Goal: Information Seeking & Learning: Learn about a topic

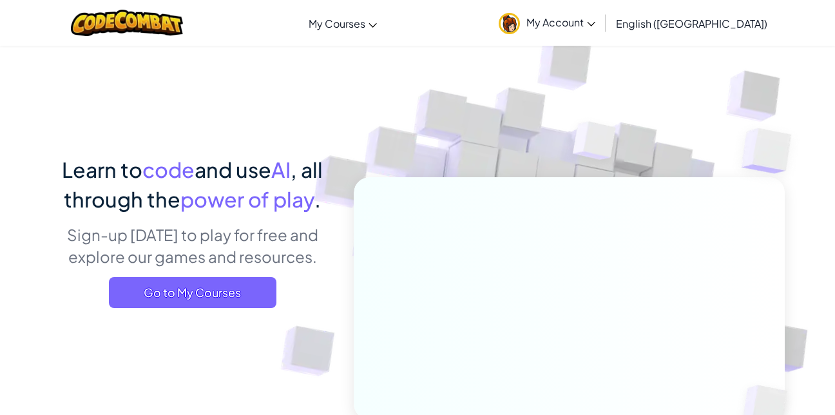
click at [240, 294] on span "Go to My Courses" at bounding box center [193, 292] width 168 height 31
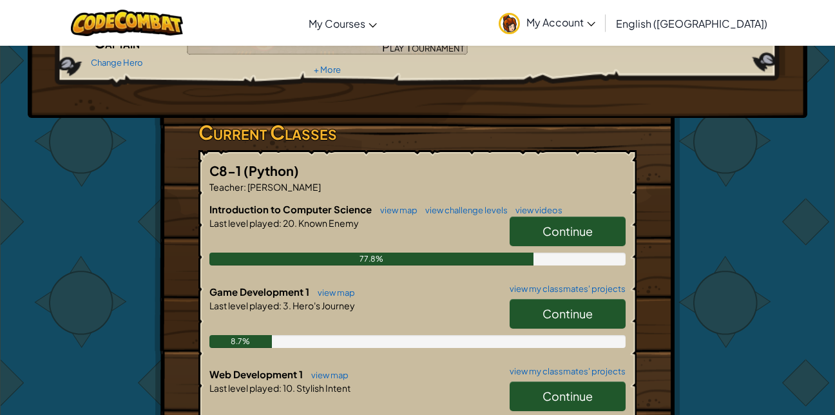
scroll to position [146, 0]
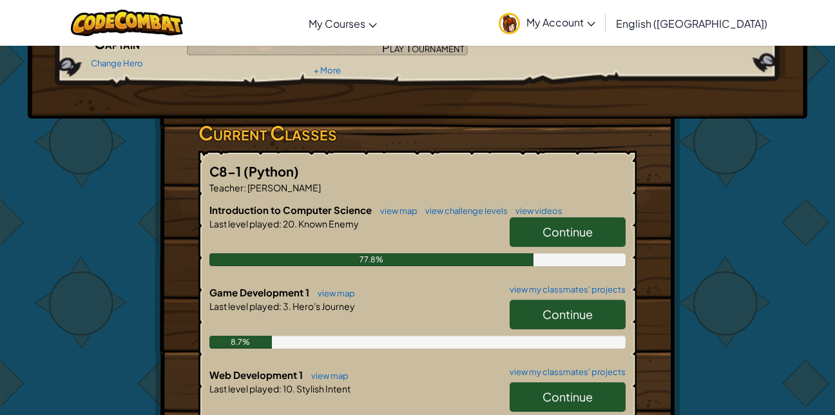
click at [581, 313] on span "Continue" at bounding box center [568, 314] width 50 height 15
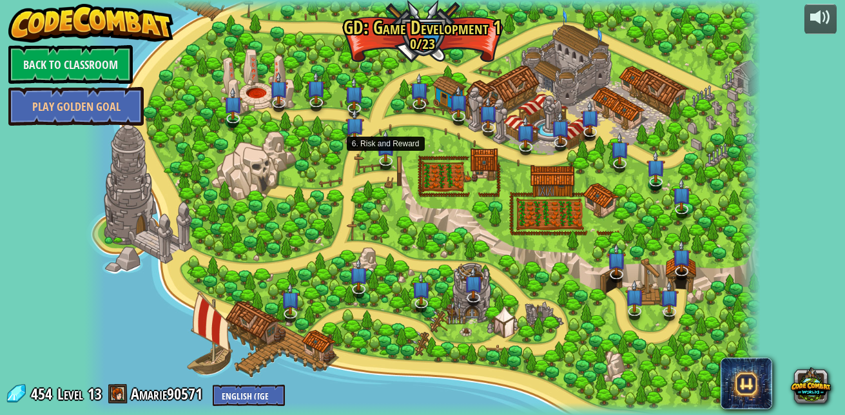
click at [380, 153] on img at bounding box center [385, 146] width 19 height 32
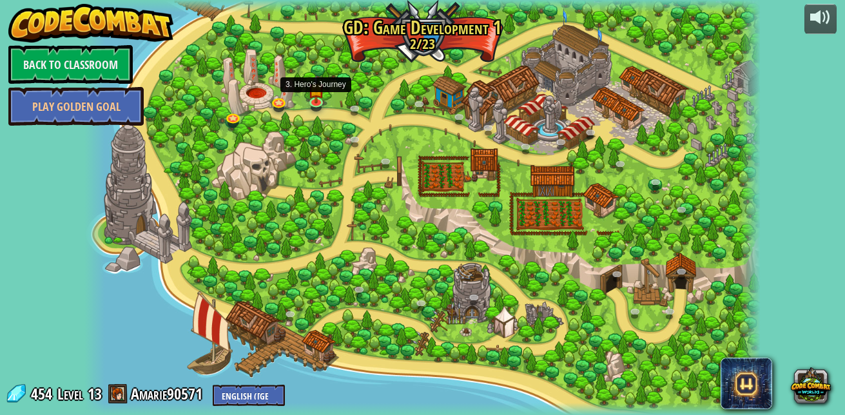
click at [318, 100] on img at bounding box center [315, 89] width 16 height 28
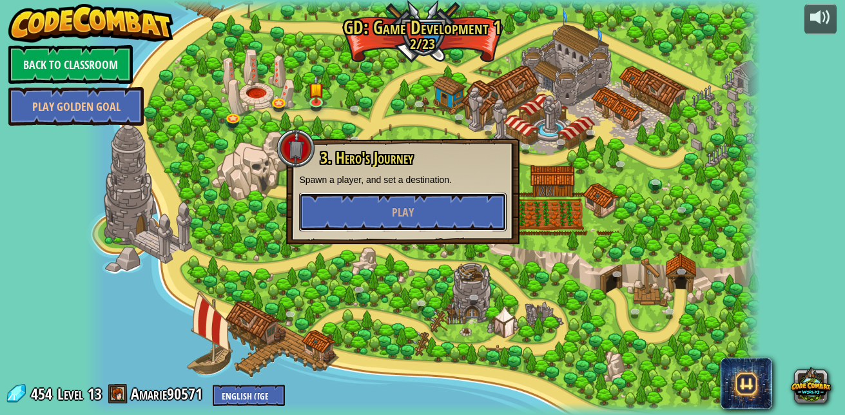
click at [393, 209] on span "Play" at bounding box center [403, 212] width 22 height 16
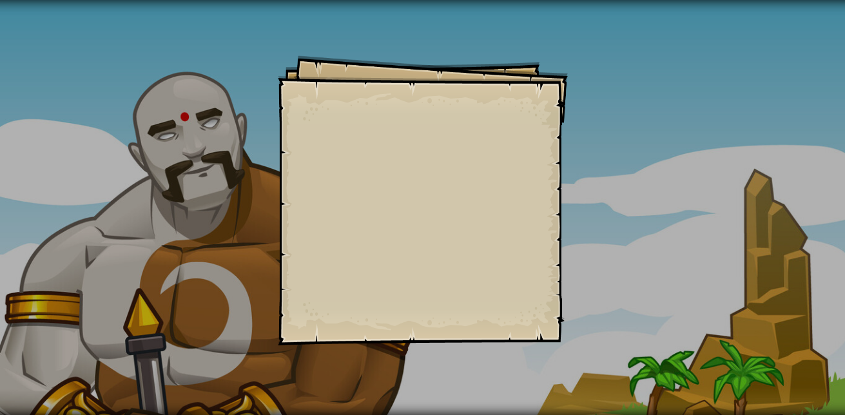
click at [490, 271] on div "Goals Start Level Error loading from server. Try refreshing the page. You'll ne…" at bounding box center [423, 200] width 290 height 290
